Goal: Find contact information: Find contact information

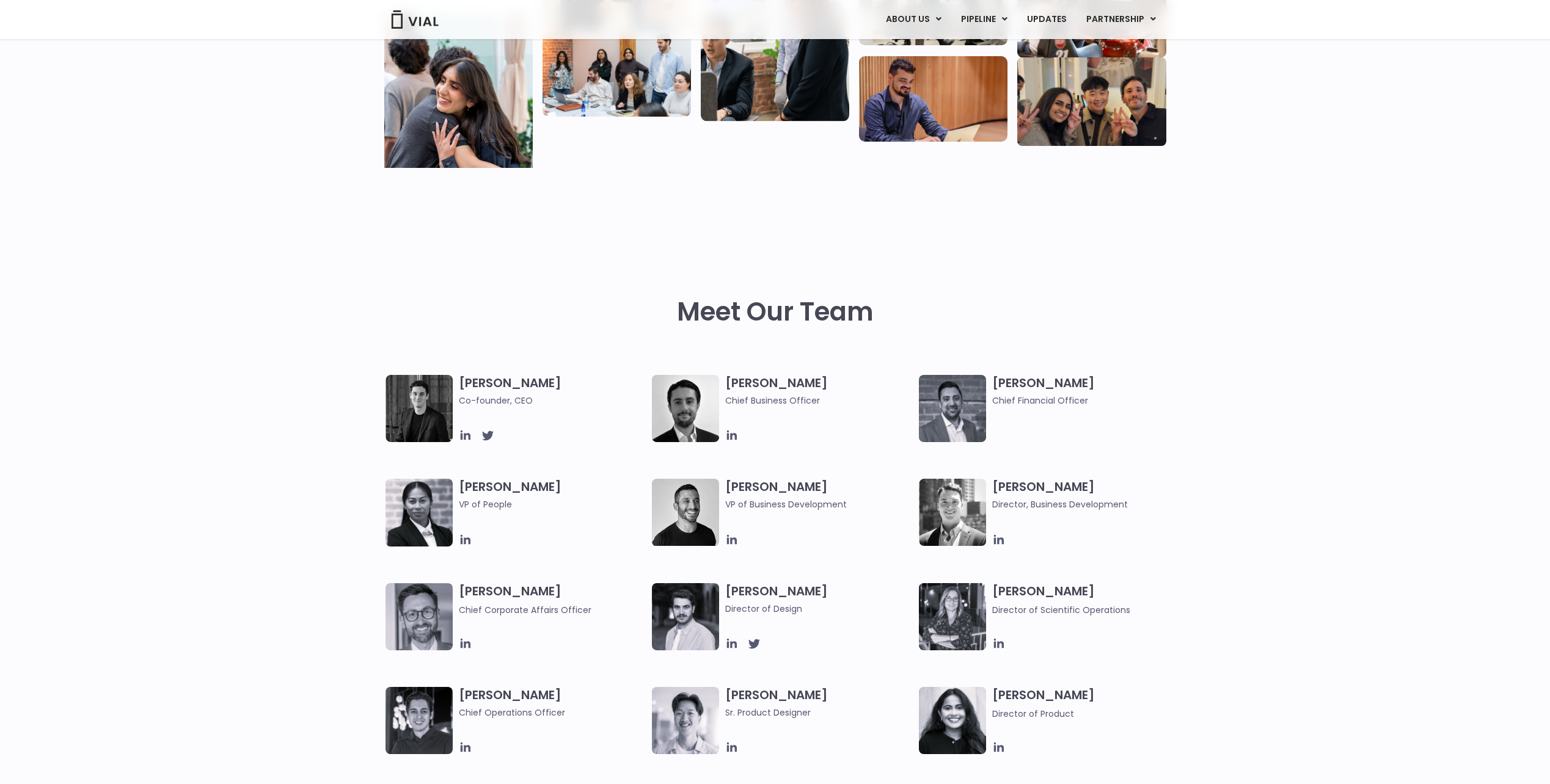
scroll to position [428, 0]
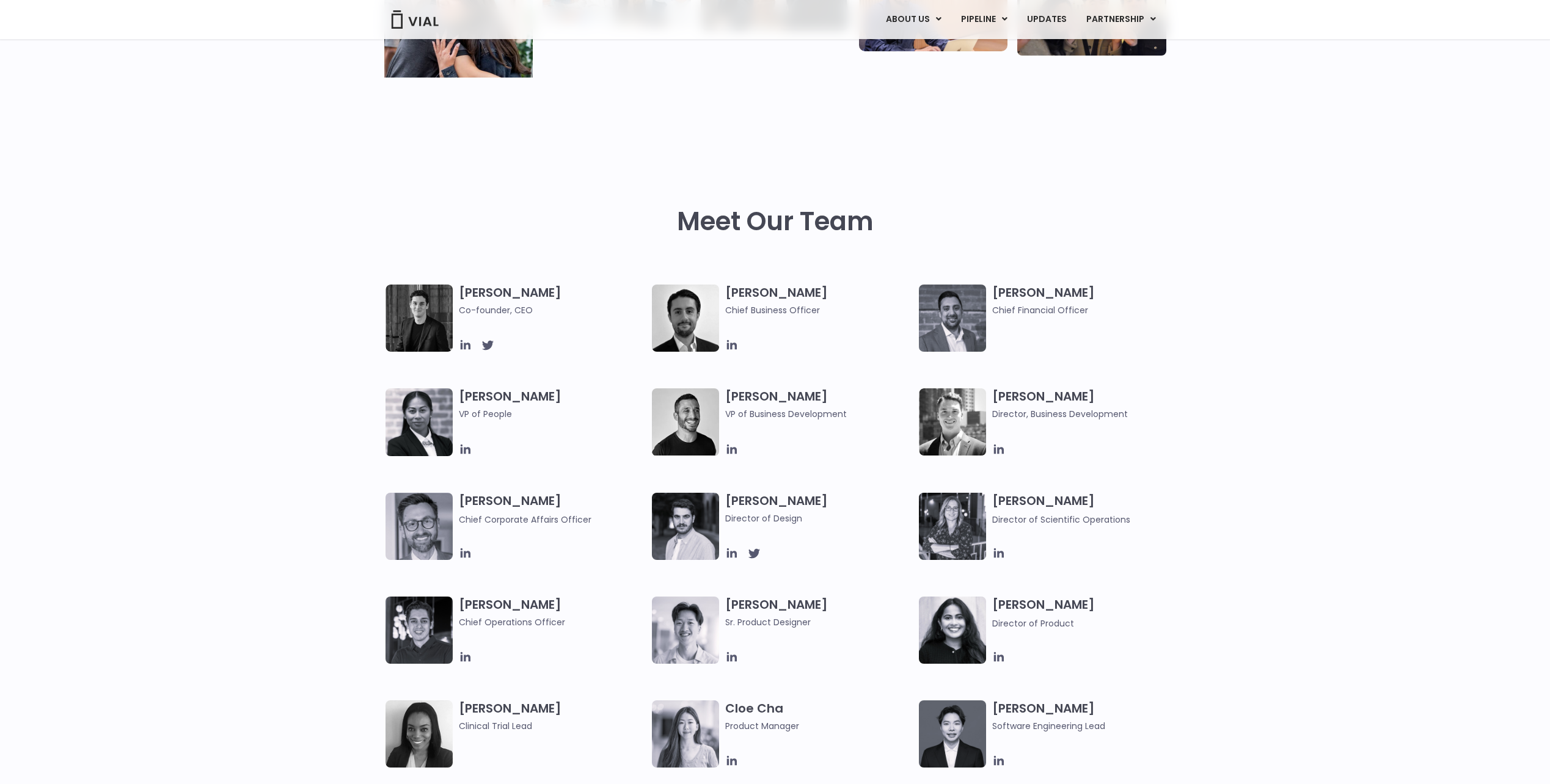
click at [408, 520] on img at bounding box center [419, 527] width 67 height 67
click at [502, 511] on span "Chief Corporate Affairs Officer" at bounding box center [553, 518] width 188 height 15
click at [498, 505] on h3 "[PERSON_NAME] Chief Corporate Affairs Officer" at bounding box center [553, 510] width 188 height 34
click at [480, 534] on div "[PERSON_NAME] Chief Corporate Affairs Officer" at bounding box center [555, 527] width 193 height 67
click at [411, 536] on img at bounding box center [419, 527] width 67 height 67
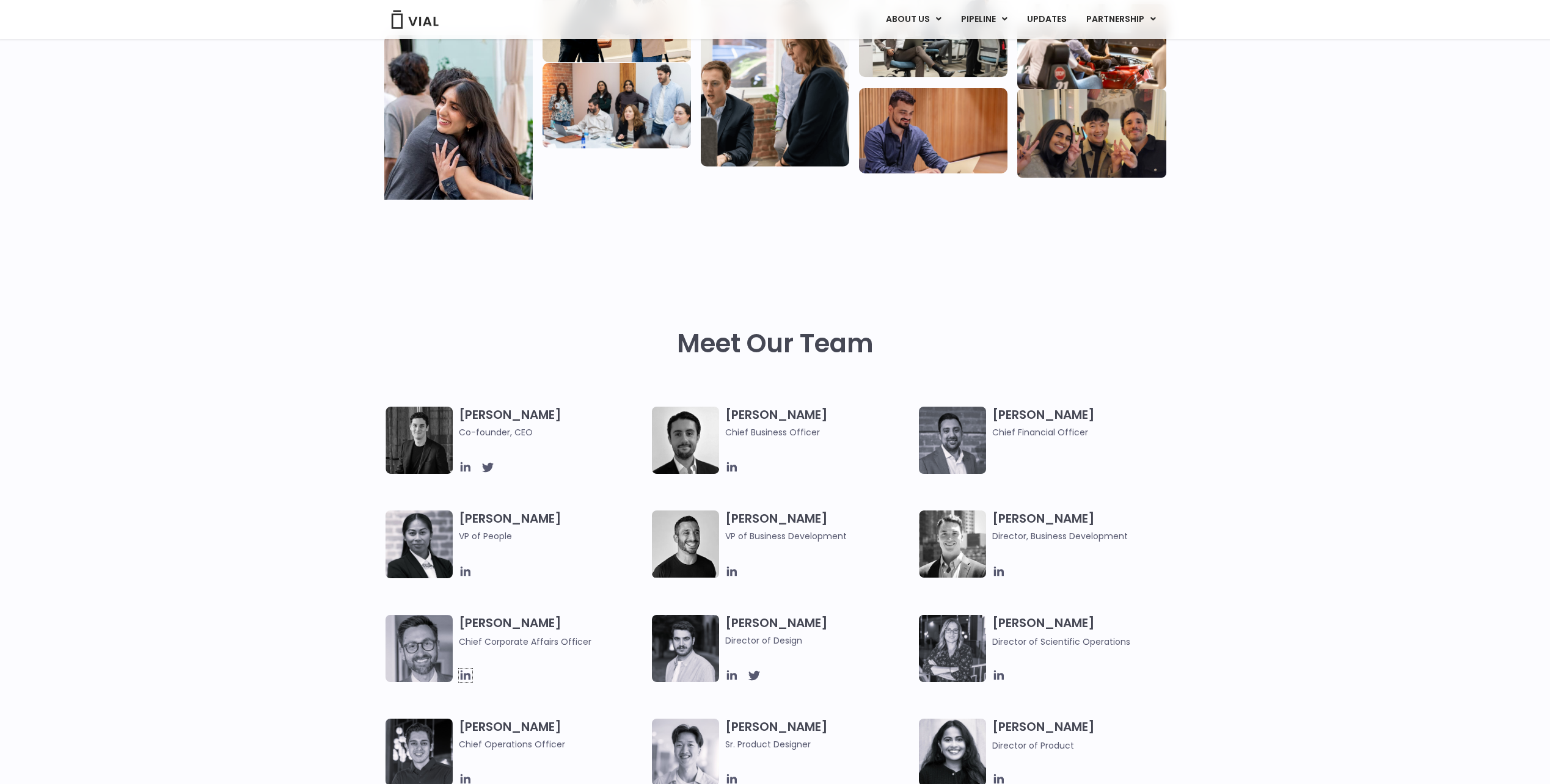
scroll to position [0, 0]
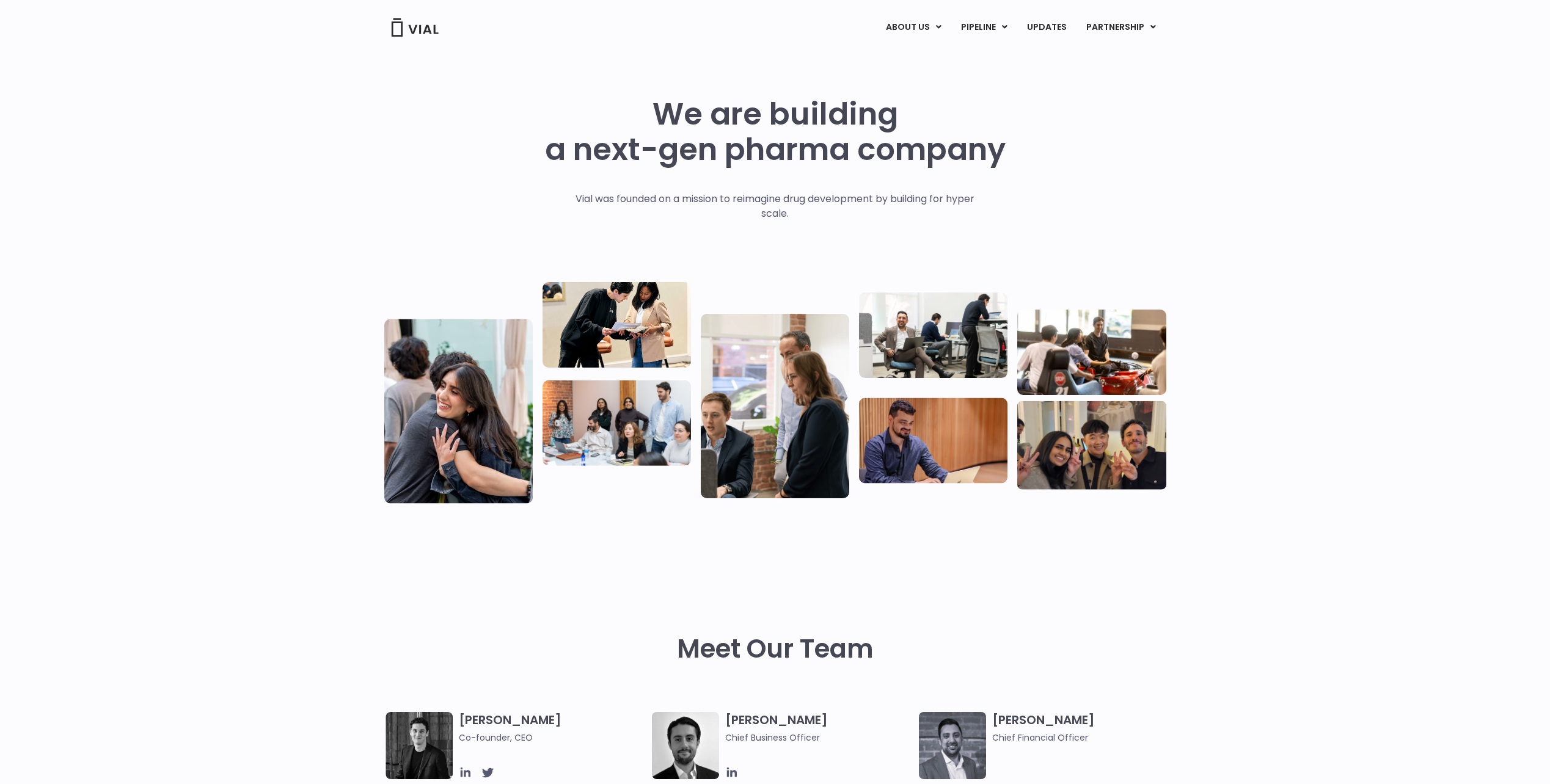
click at [1332, 84] on div "We are building a next-gen pharma company Vial was founded on a mission to reim…" at bounding box center [775, 296] width 1550 height 488
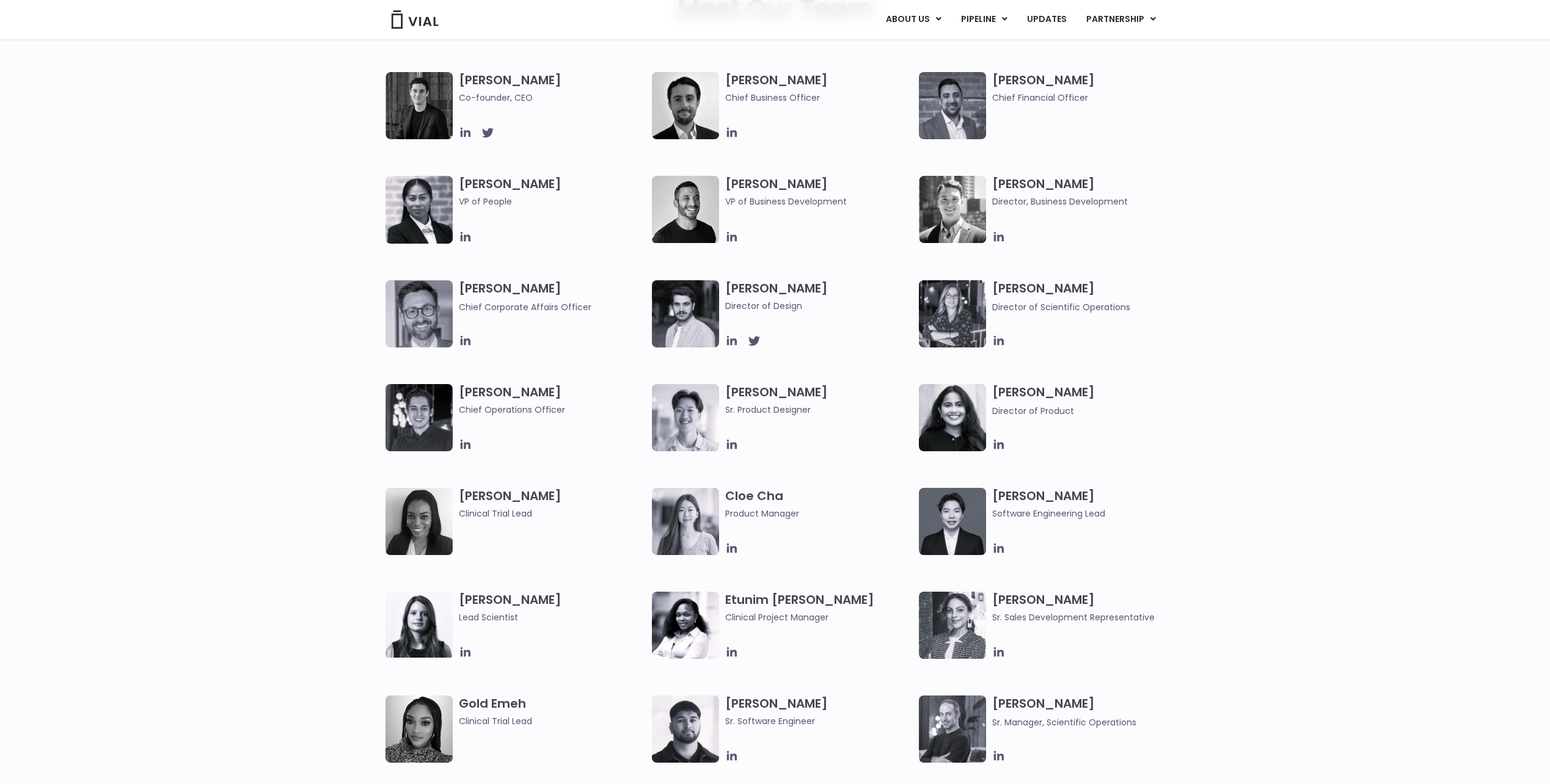
drag, startPoint x: 568, startPoint y: 411, endPoint x: 460, endPoint y: 403, distance: 108.3
click at [460, 403] on span "Chief Operations Officer" at bounding box center [553, 409] width 188 height 13
copy span "Chief Operations Officer"
drag, startPoint x: 590, startPoint y: 307, endPoint x: 459, endPoint y: 309, distance: 131.0
click at [459, 309] on span "Chief Corporate Affairs Officer" at bounding box center [553, 306] width 188 height 15
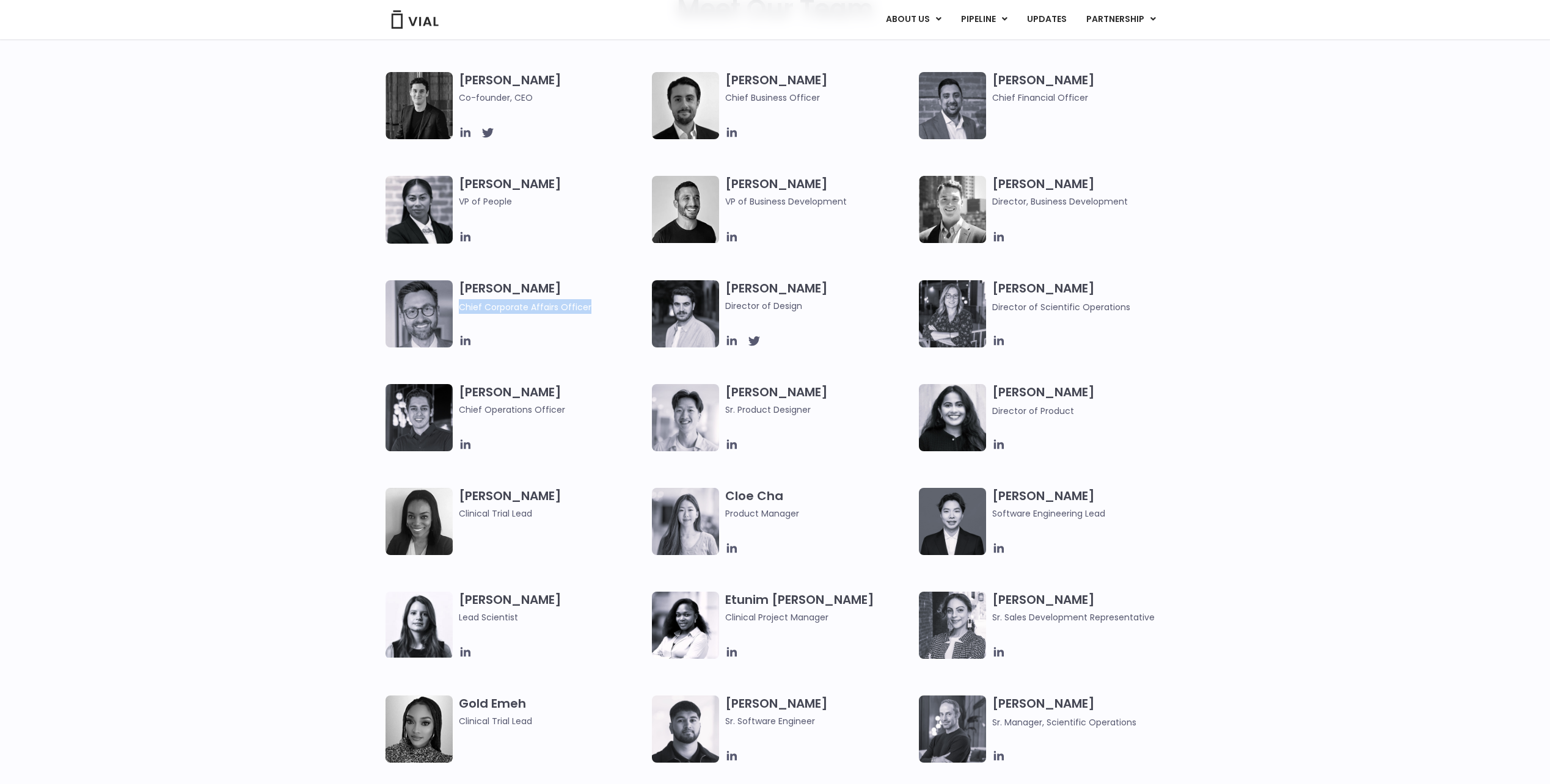
copy span "Chief Corporate Affairs Officer"
click at [1220, 299] on div "[PERSON_NAME] Co-founder, CEO [PERSON_NAME] Chief Business Officer [PERSON_NAME…" at bounding box center [775, 332] width 1550 height 520
